Goal: Information Seeking & Learning: Learn about a topic

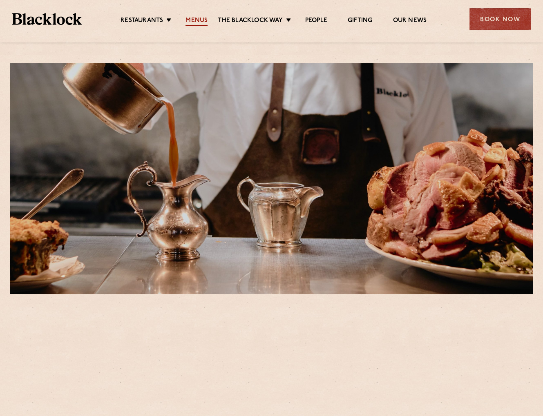
click at [201, 22] on link "Menus" at bounding box center [197, 21] width 22 height 9
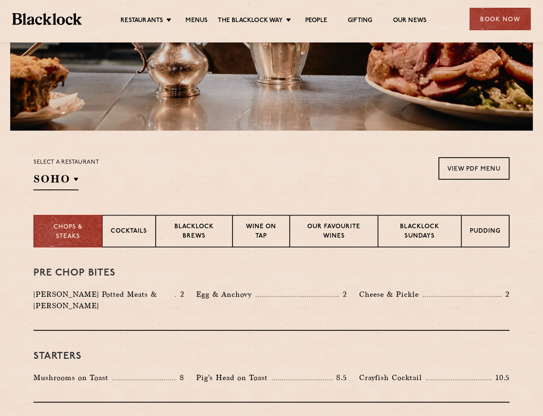
scroll to position [123, 0]
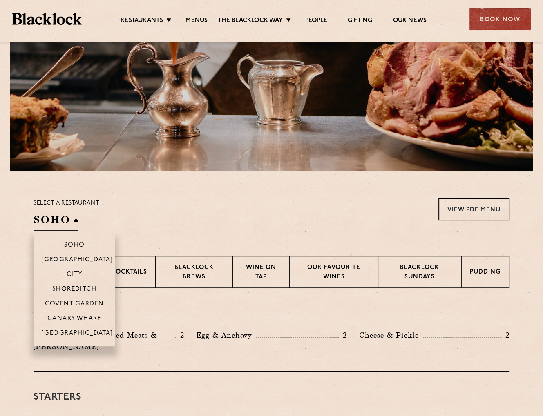
click at [76, 223] on h2 "SOHO" at bounding box center [56, 222] width 45 height 18
click at [79, 271] on li "City" at bounding box center [75, 274] width 82 height 15
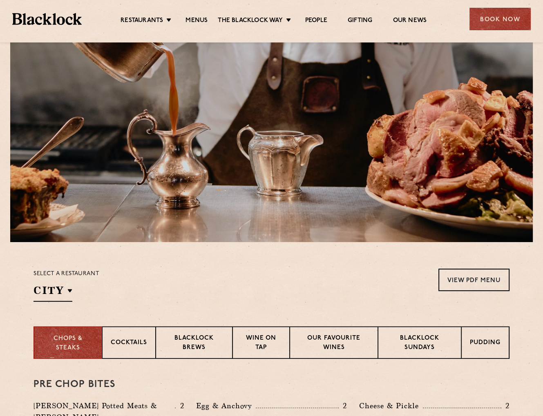
scroll to position [0, 0]
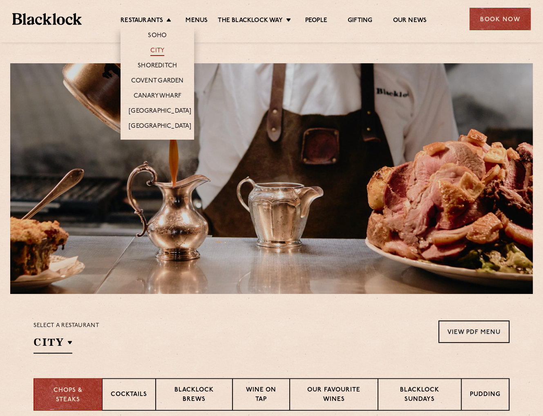
click at [157, 52] on link "City" at bounding box center [157, 51] width 14 height 9
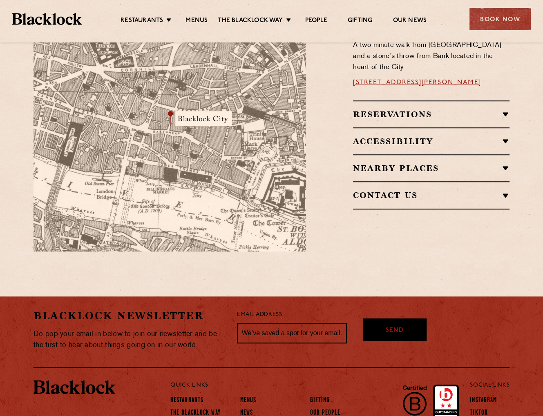
scroll to position [572, 0]
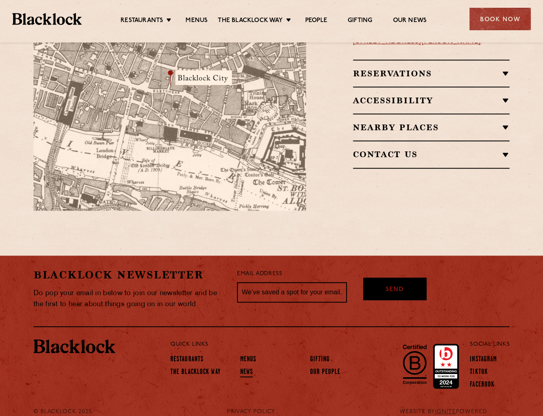
click at [246, 369] on link "News" at bounding box center [246, 373] width 13 height 9
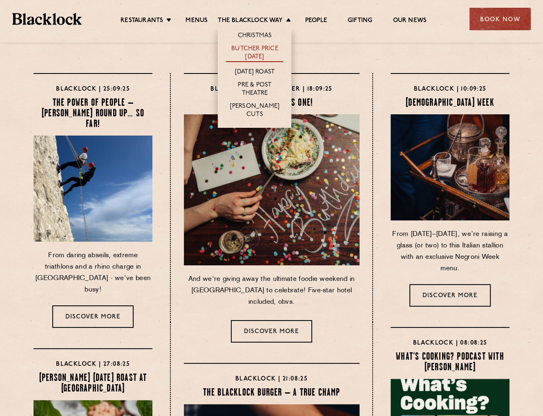
click at [250, 51] on link "Butcher Price [DATE]" at bounding box center [254, 53] width 57 height 17
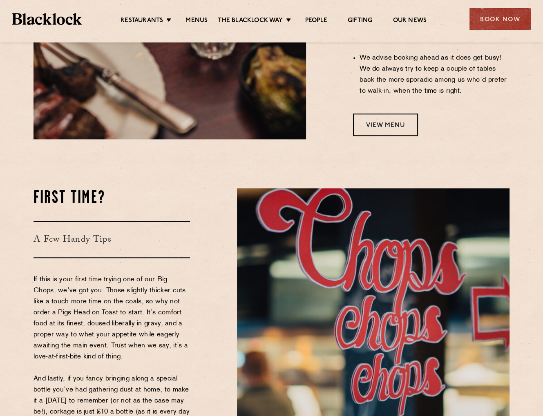
scroll to position [858, 0]
